Goal: Find specific page/section: Find specific page/section

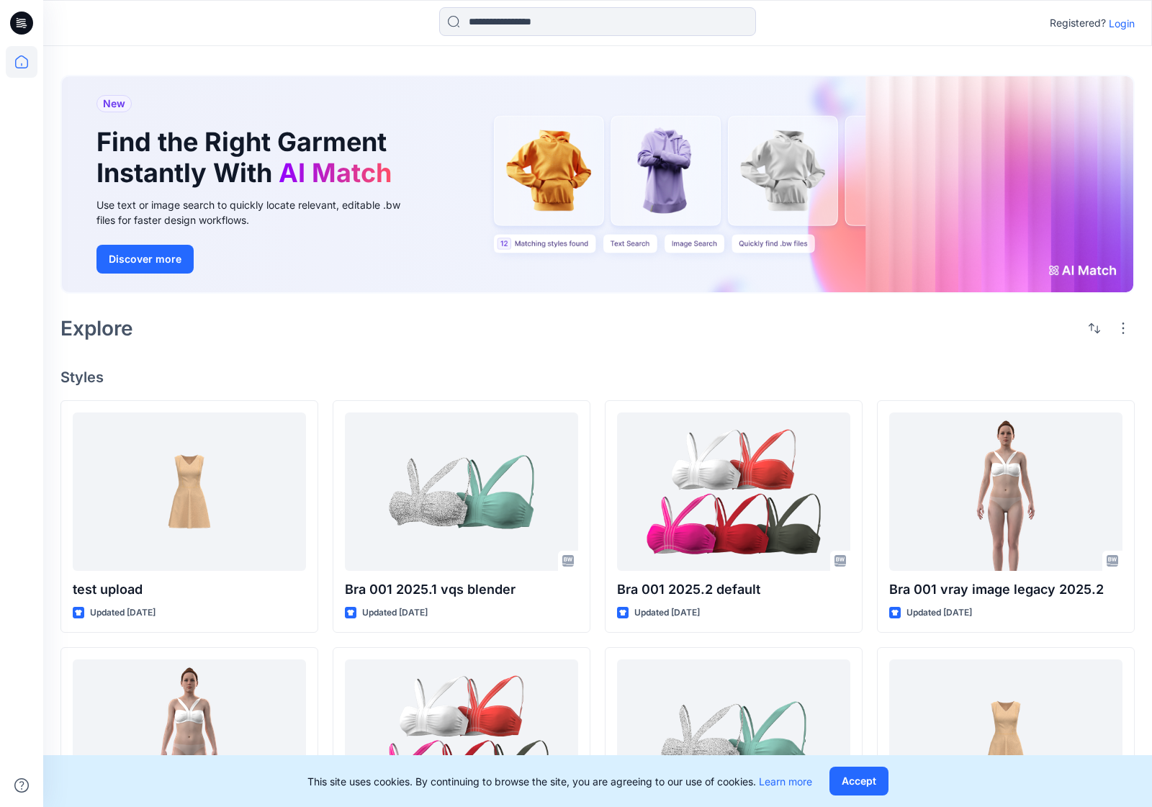
click at [1121, 23] on p "Login" at bounding box center [1122, 23] width 26 height 15
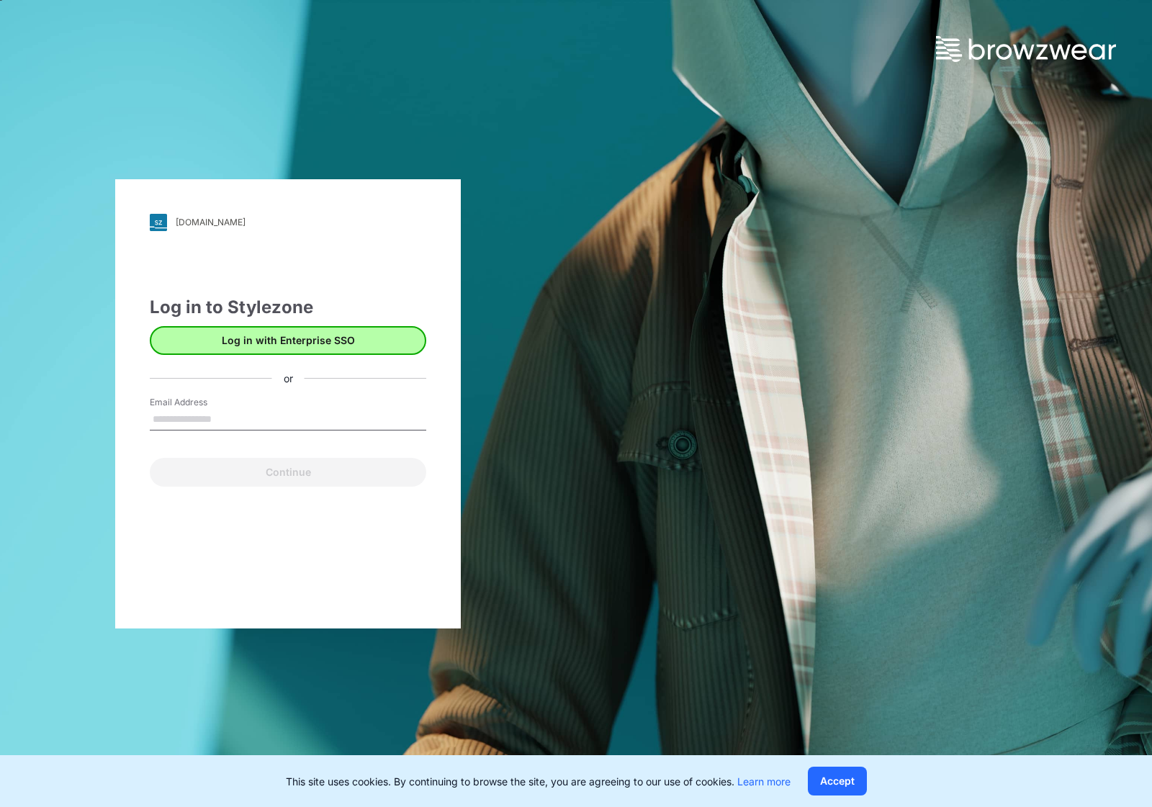
click at [225, 346] on button "Log in with Enterprise SSO" at bounding box center [288, 340] width 277 height 29
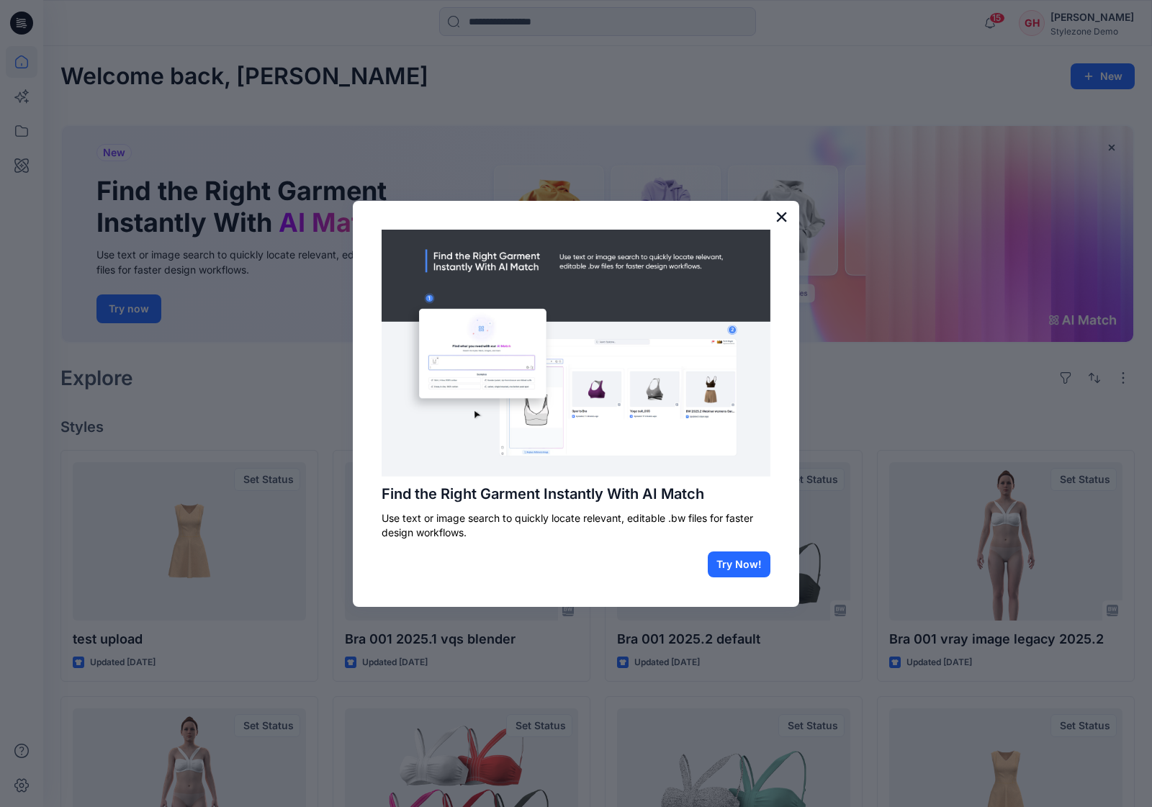
click at [787, 213] on button "×" at bounding box center [782, 216] width 14 height 23
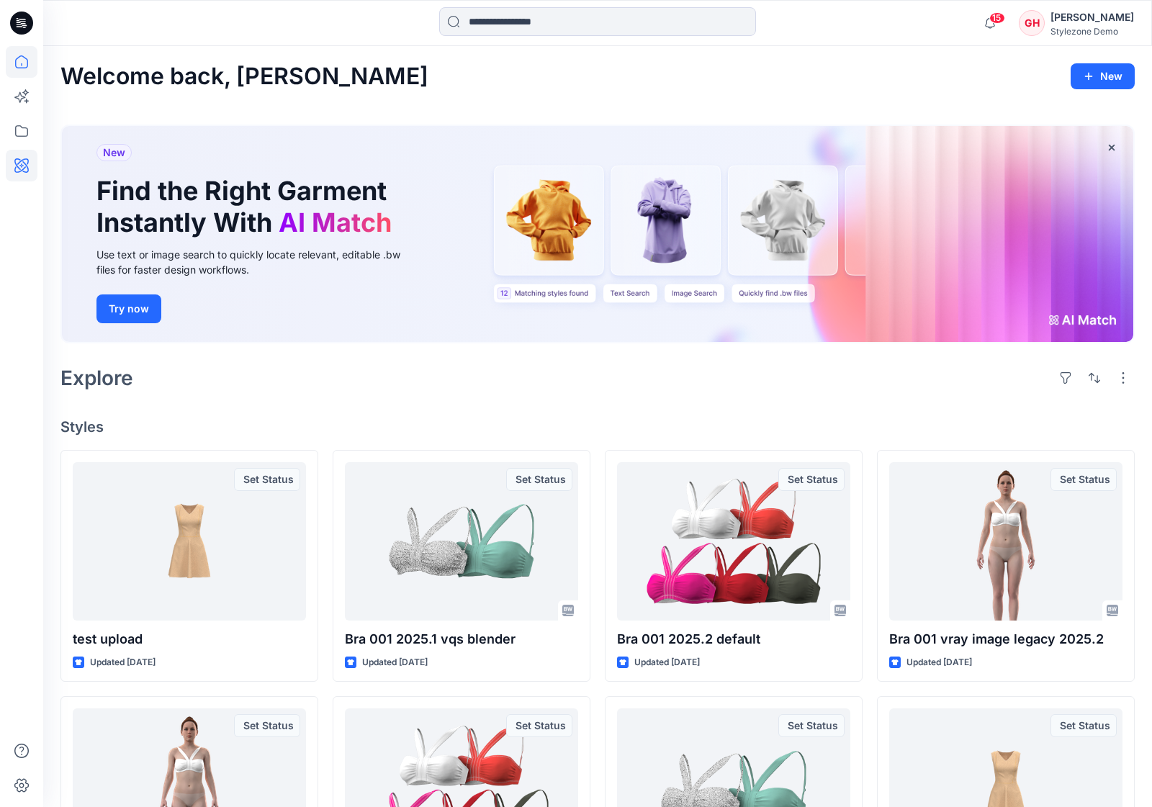
click at [24, 166] on icon at bounding box center [22, 166] width 32 height 32
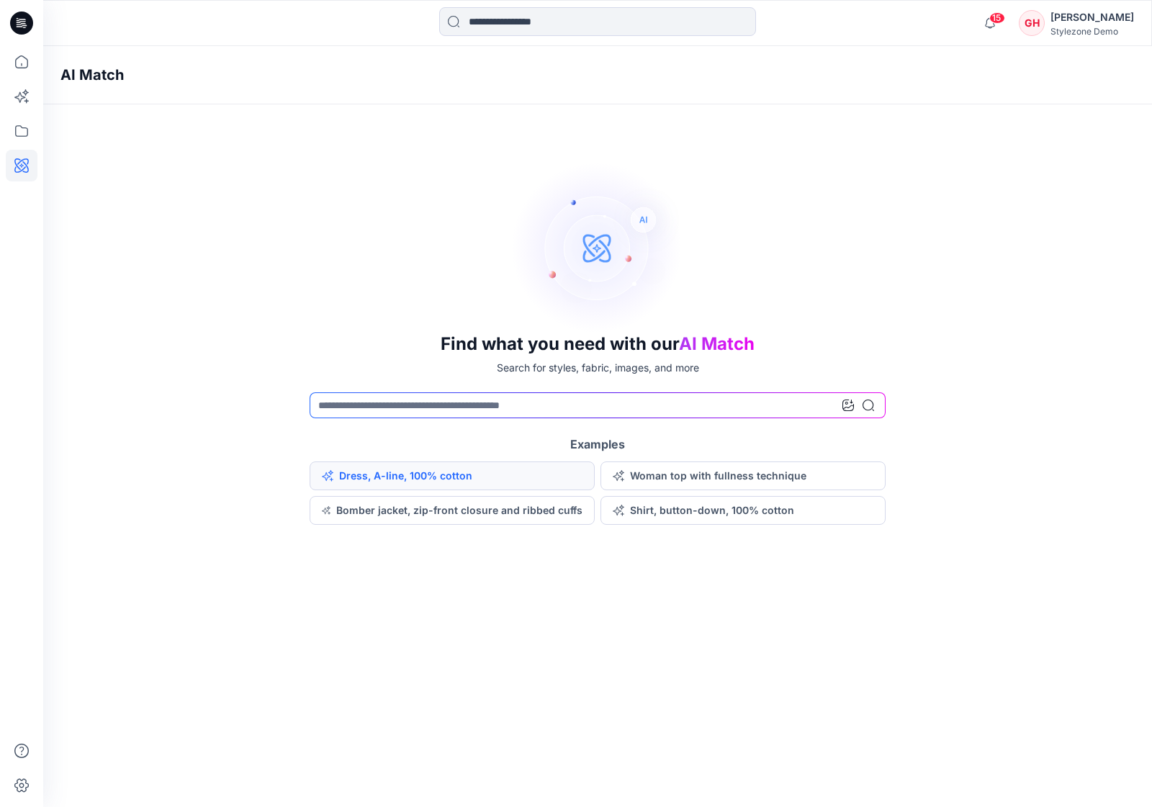
click at [367, 485] on button "Dress, A-line, 100% cotton" at bounding box center [452, 476] width 285 height 29
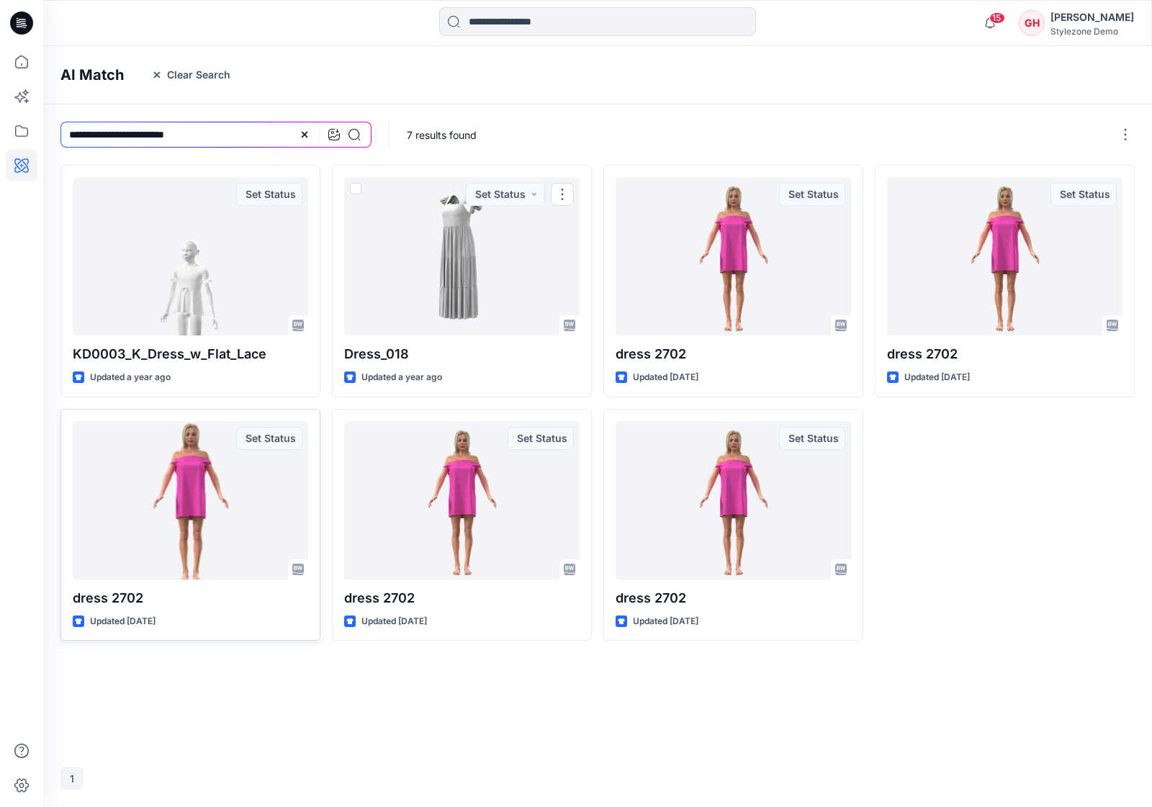
click at [218, 520] on div at bounding box center [191, 500] width 236 height 158
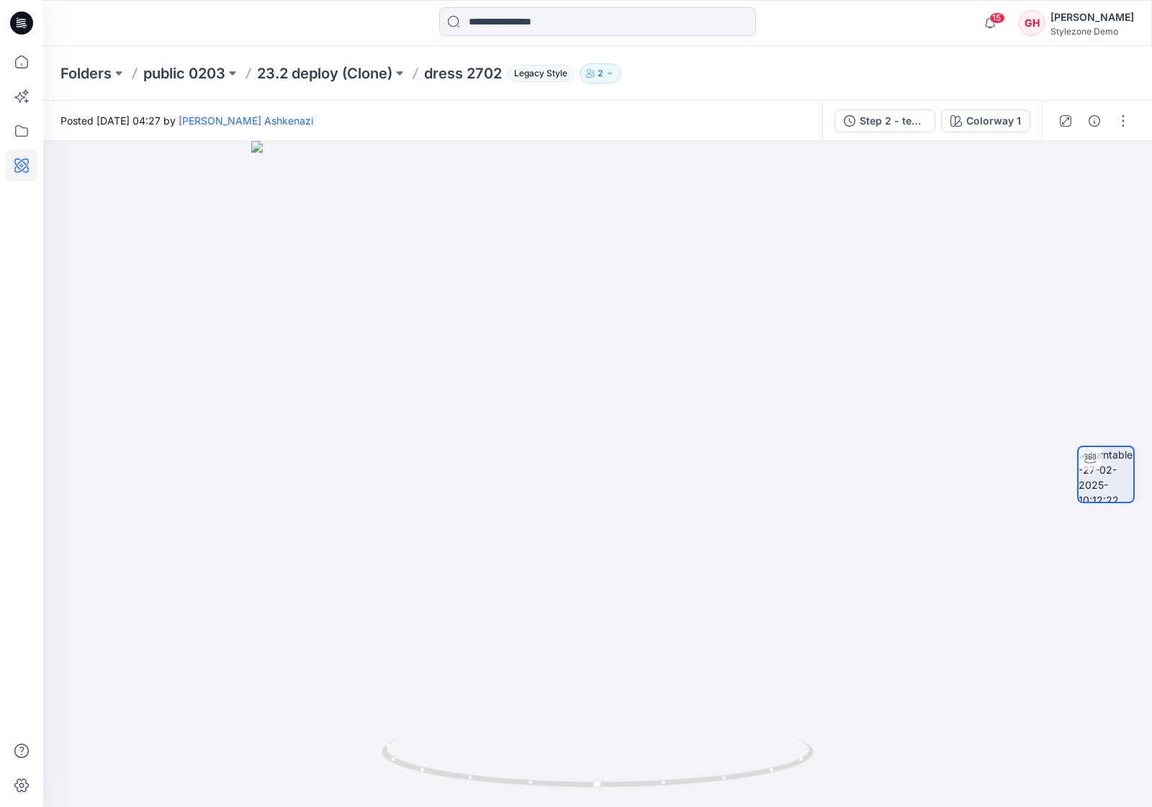
click at [22, 171] on icon at bounding box center [21, 165] width 14 height 14
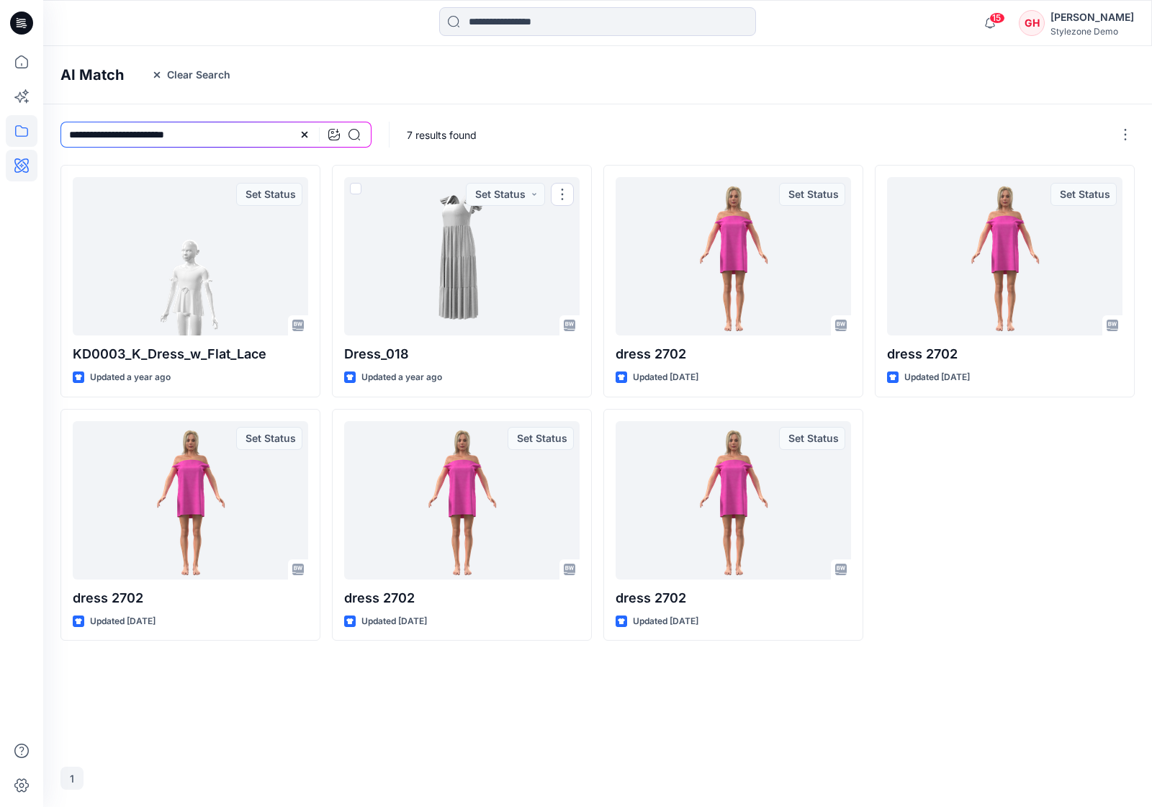
click at [24, 135] on icon at bounding box center [22, 131] width 32 height 32
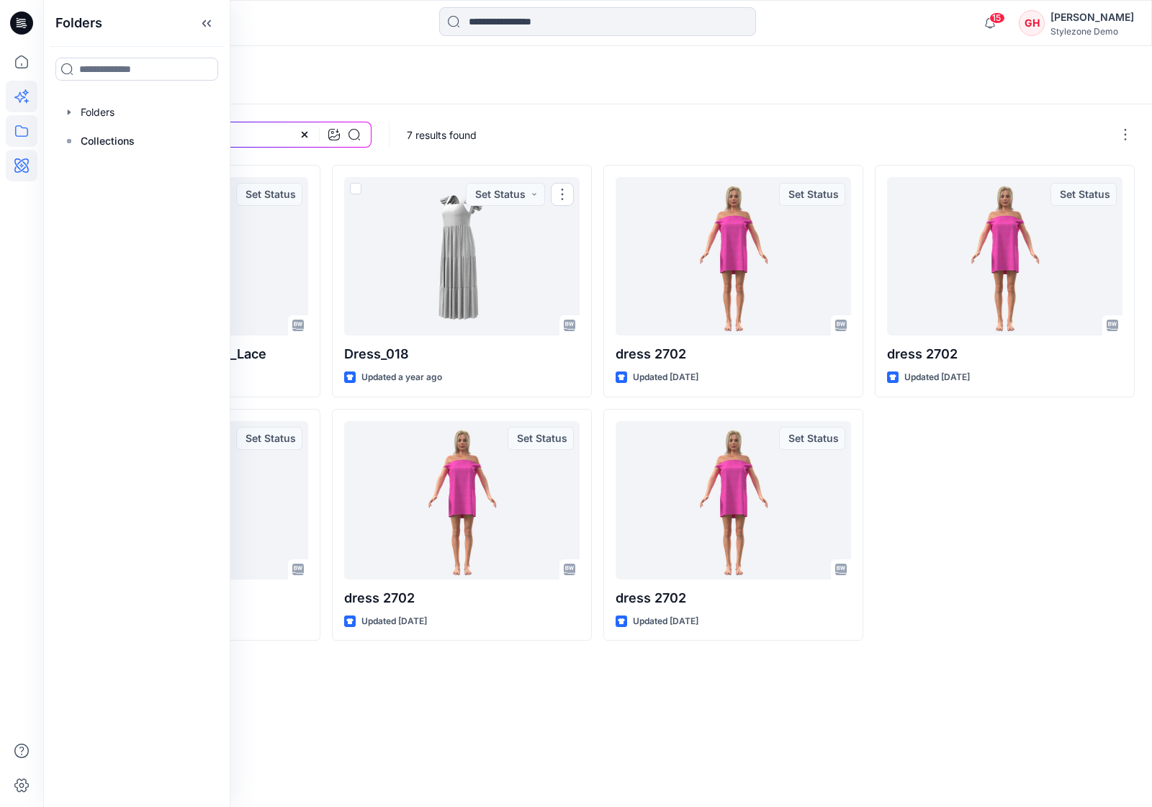
click at [26, 99] on icon at bounding box center [22, 97] width 32 height 32
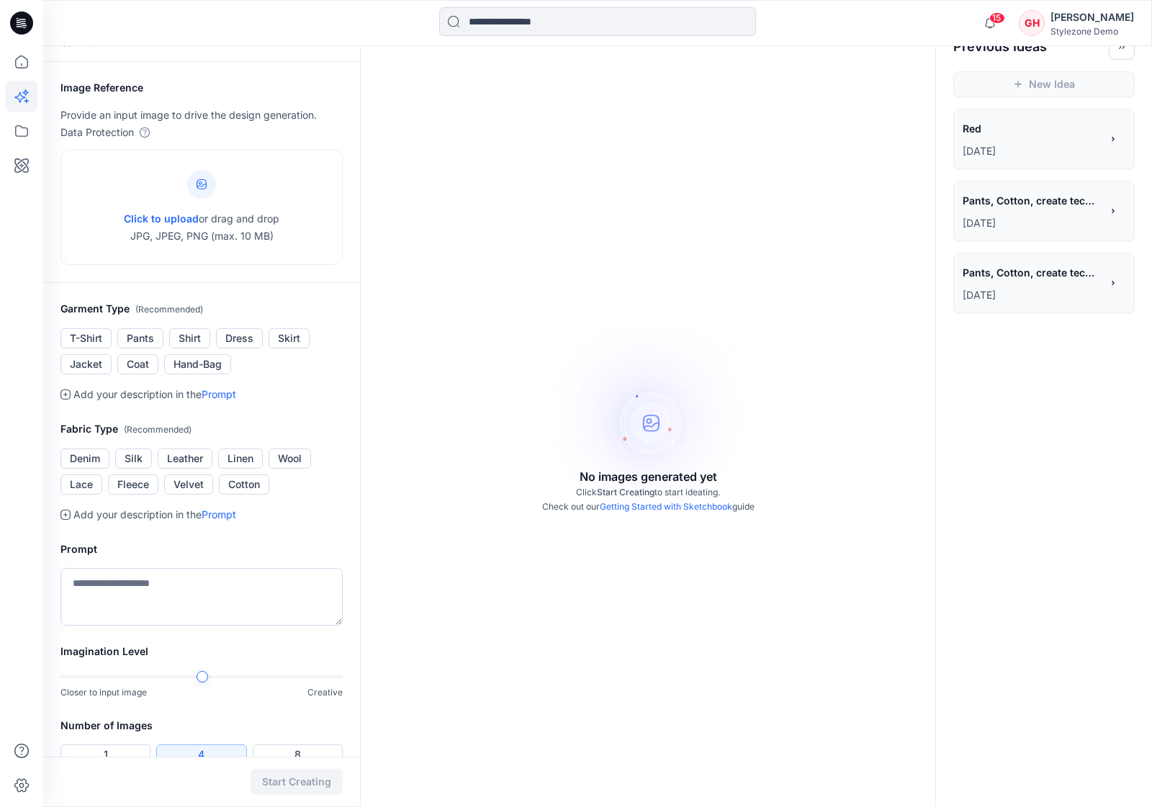
scroll to position [25, 0]
